Goal: Information Seeking & Learning: Learn about a topic

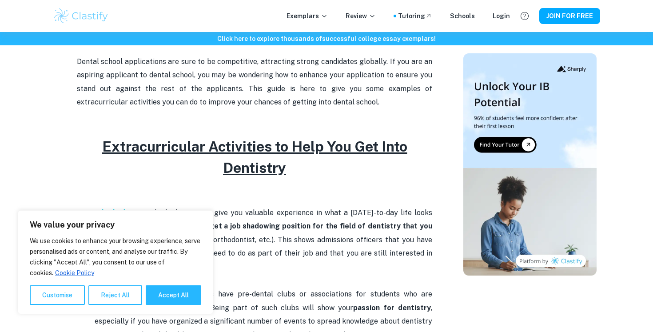
scroll to position [305, 0]
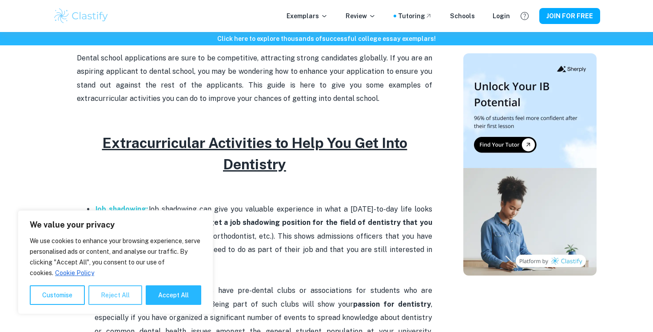
click at [103, 297] on button "Reject All" at bounding box center [115, 295] width 54 height 20
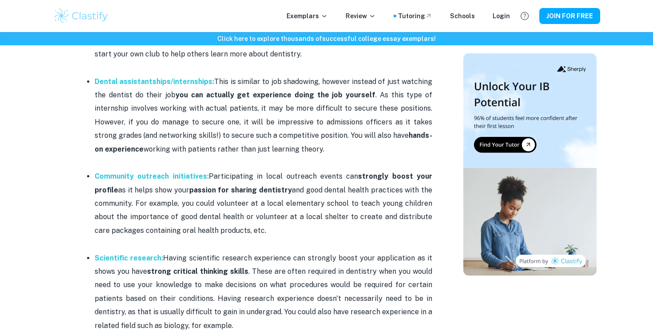
scroll to position [623, 0]
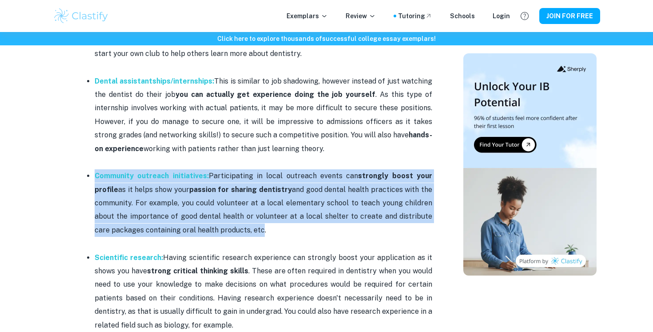
drag, startPoint x: 88, startPoint y: 178, endPoint x: 244, endPoint y: 230, distance: 164.0
click at [244, 230] on li "Community outreach initiatives: Participating in local outreach events can stro…" at bounding box center [264, 209] width 338 height 81
click at [244, 230] on span "l to teach young children about the importance of good dental health or volunte…" at bounding box center [264, 217] width 338 height 36
drag, startPoint x: 244, startPoint y: 230, endPoint x: 91, endPoint y: 177, distance: 162.3
click at [95, 177] on li "Community outreach initiatives: Participating in local outreach events can stro…" at bounding box center [264, 209] width 338 height 81
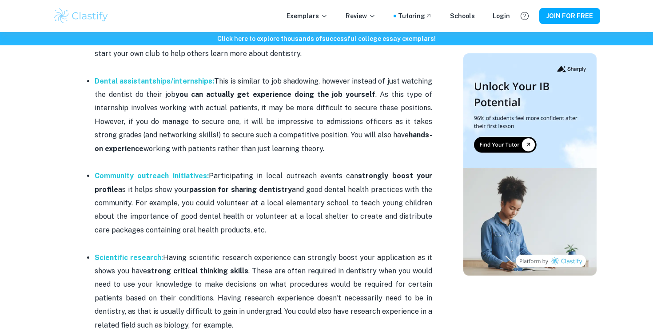
click at [84, 177] on ul "Job shadowing: Job shadowing can give you valuable experience in what a [DATE]-…" at bounding box center [255, 162] width 356 height 556
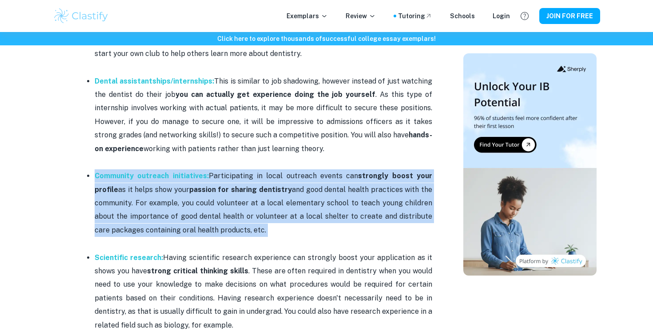
drag, startPoint x: 84, startPoint y: 177, endPoint x: 260, endPoint y: 231, distance: 183.0
click at [260, 231] on ul "Job shadowing: Job shadowing can give you valuable experience in what a [DATE]-…" at bounding box center [255, 162] width 356 height 556
click at [260, 231] on p "Community outreach initiatives: Participating in local outreach events can stro…" at bounding box center [264, 203] width 338 height 68
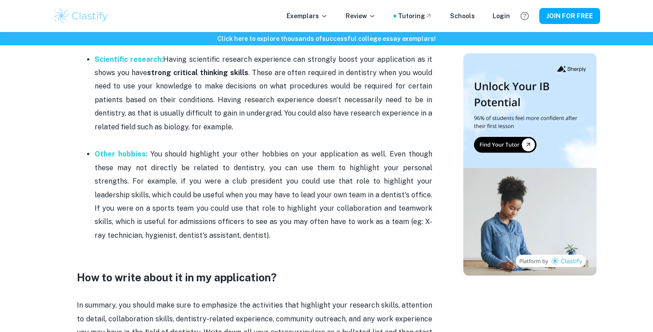
scroll to position [823, 0]
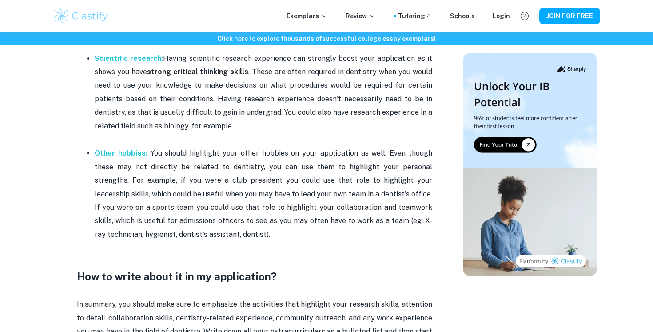
drag, startPoint x: 260, startPoint y: 231, endPoint x: 99, endPoint y: 169, distance: 171.9
click at [99, 169] on p "Other hobbies: You should highlight your other hobbies on your application as w…" at bounding box center [264, 194] width 338 height 95
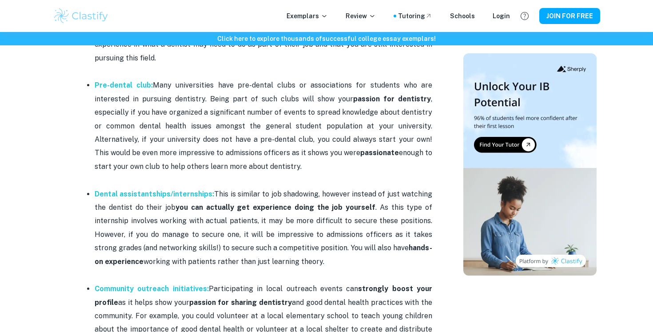
scroll to position [499, 0]
